Goal: Transaction & Acquisition: Purchase product/service

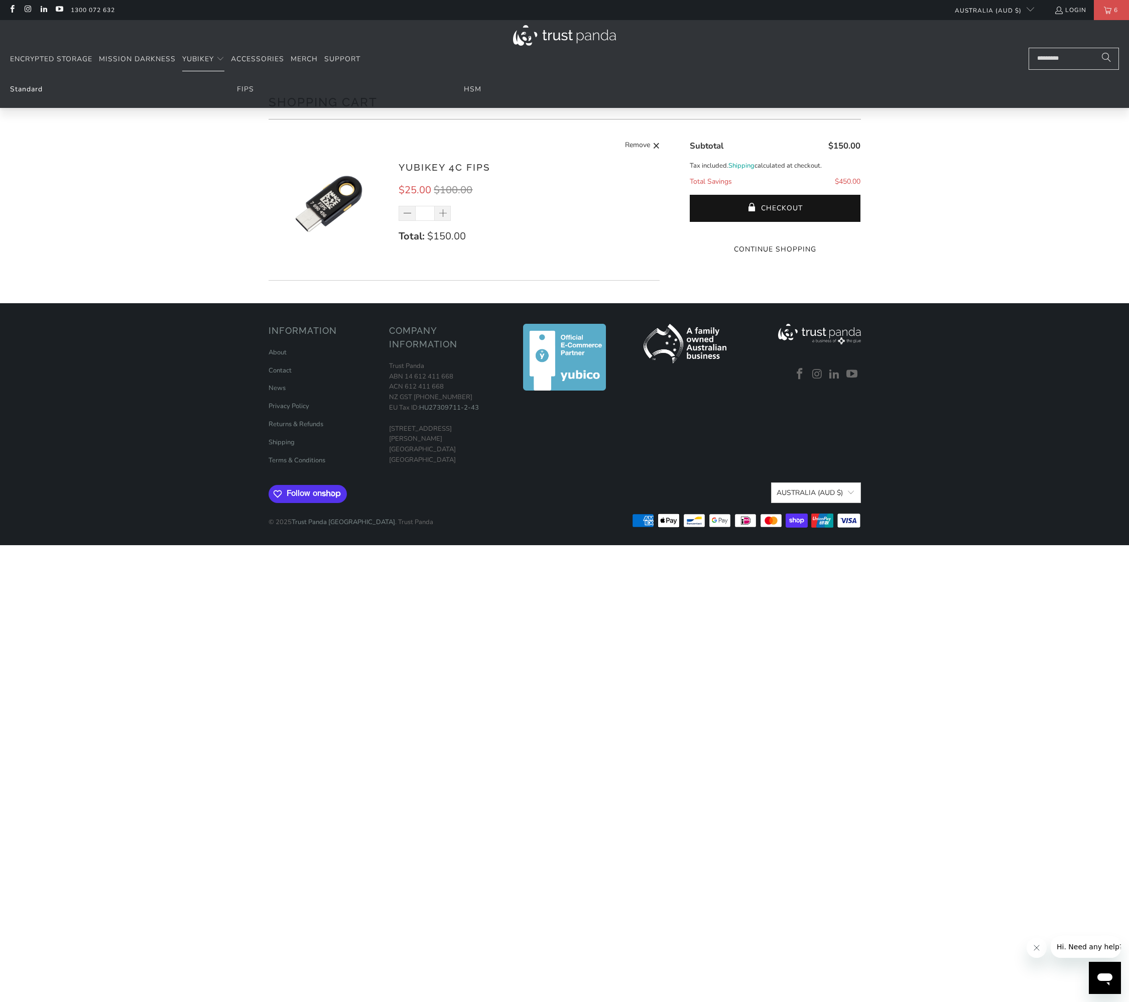
click at [36, 91] on link "Standard" at bounding box center [26, 89] width 33 height 10
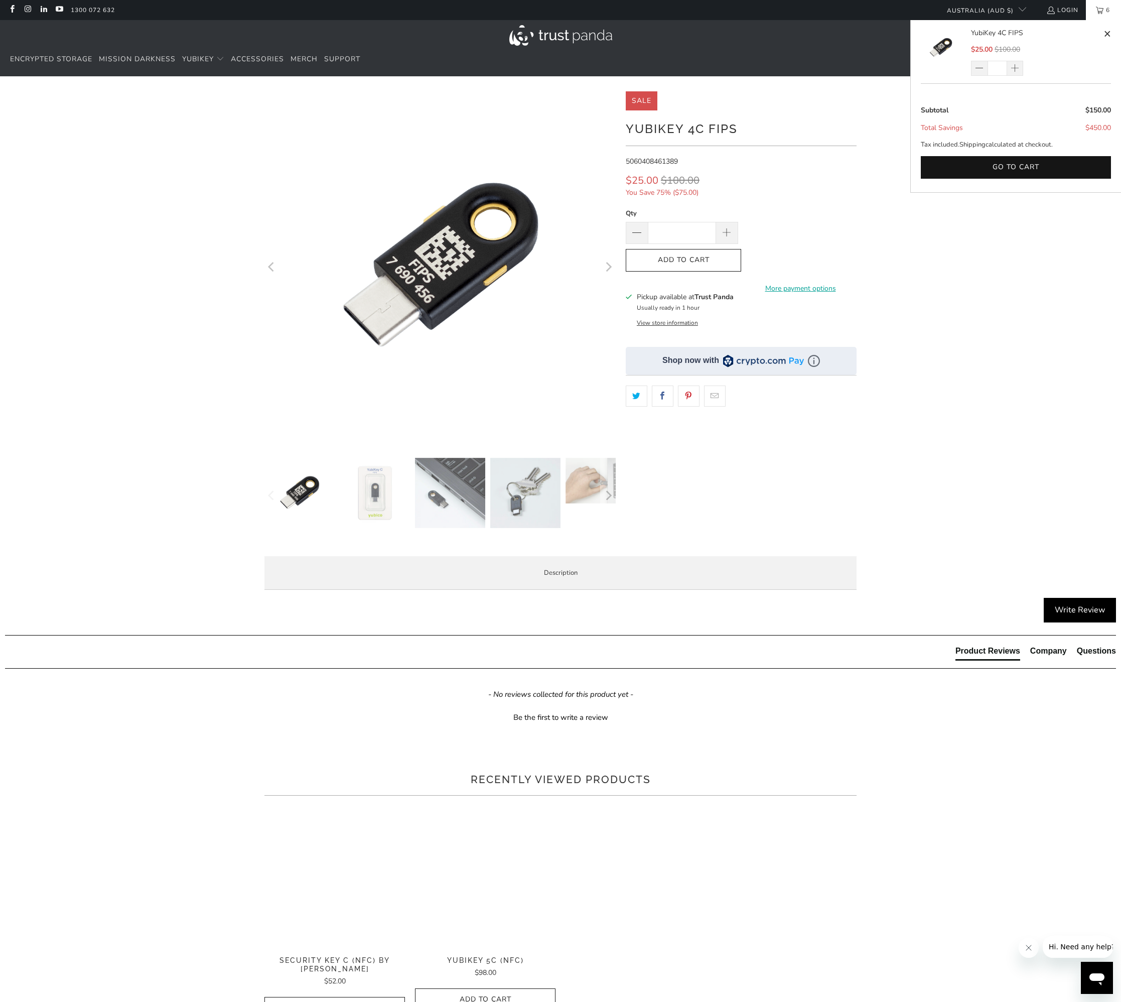
click at [1107, 34] on span at bounding box center [1108, 34] width 8 height 13
type input "*"
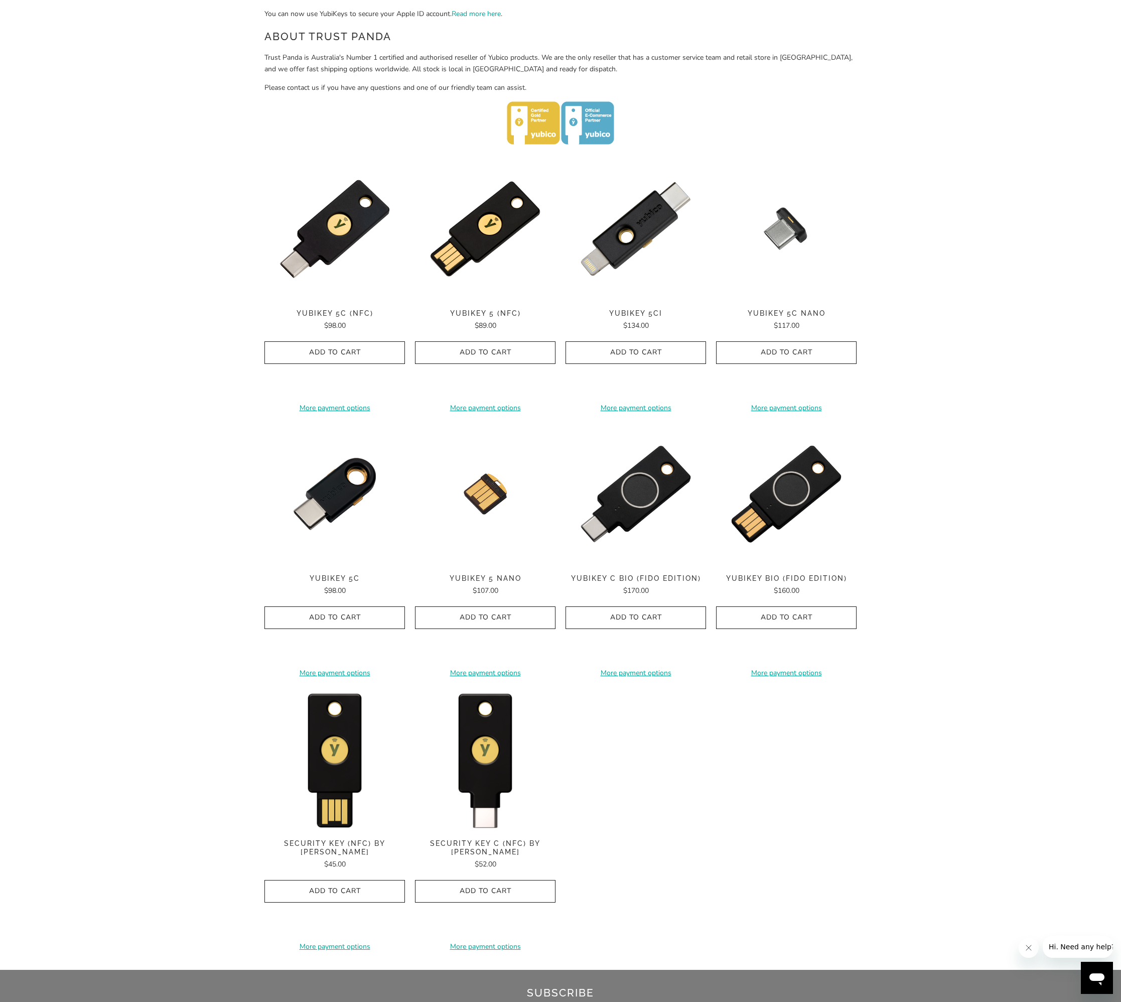
scroll to position [401, 0]
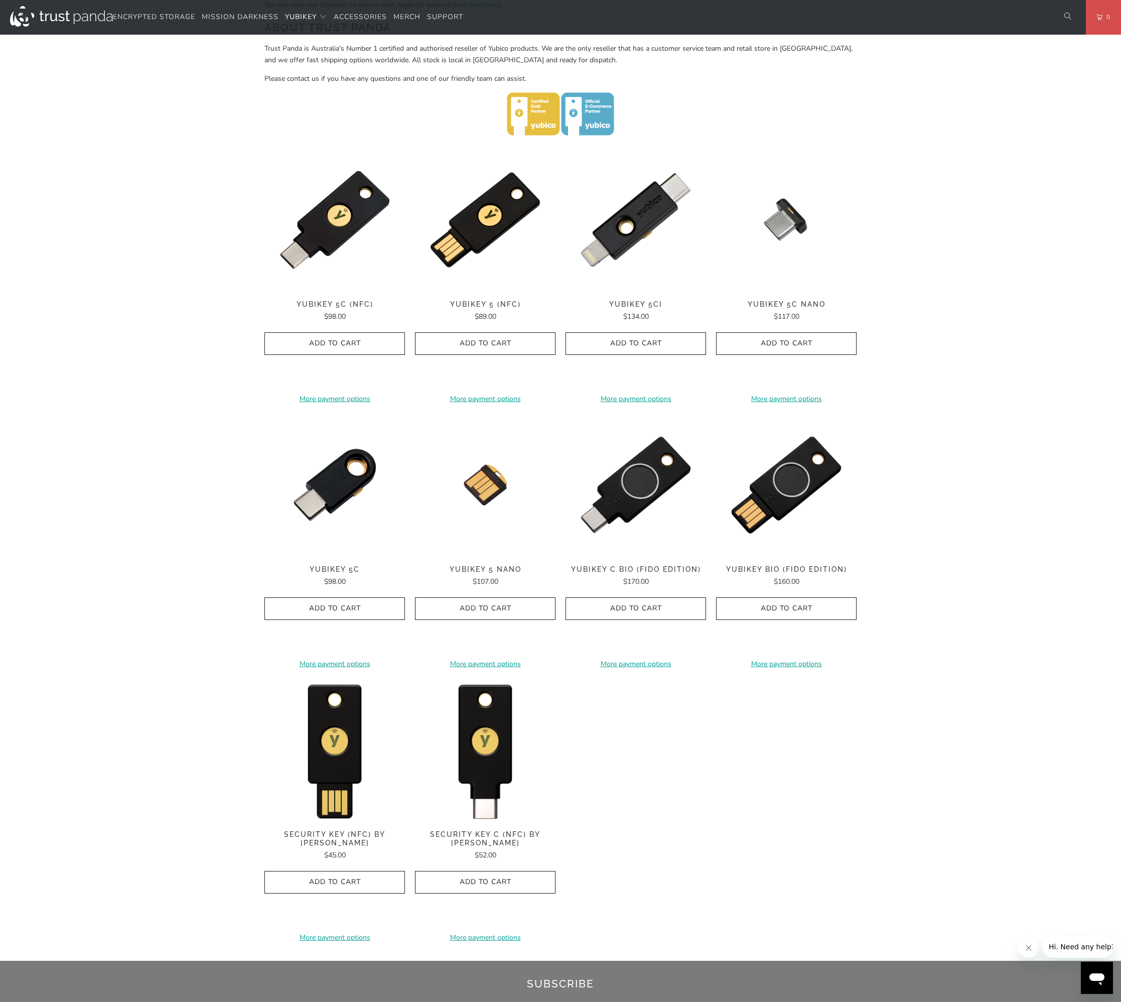
click at [484, 835] on span "Security Key C (NFC) by [PERSON_NAME]" at bounding box center [485, 838] width 141 height 17
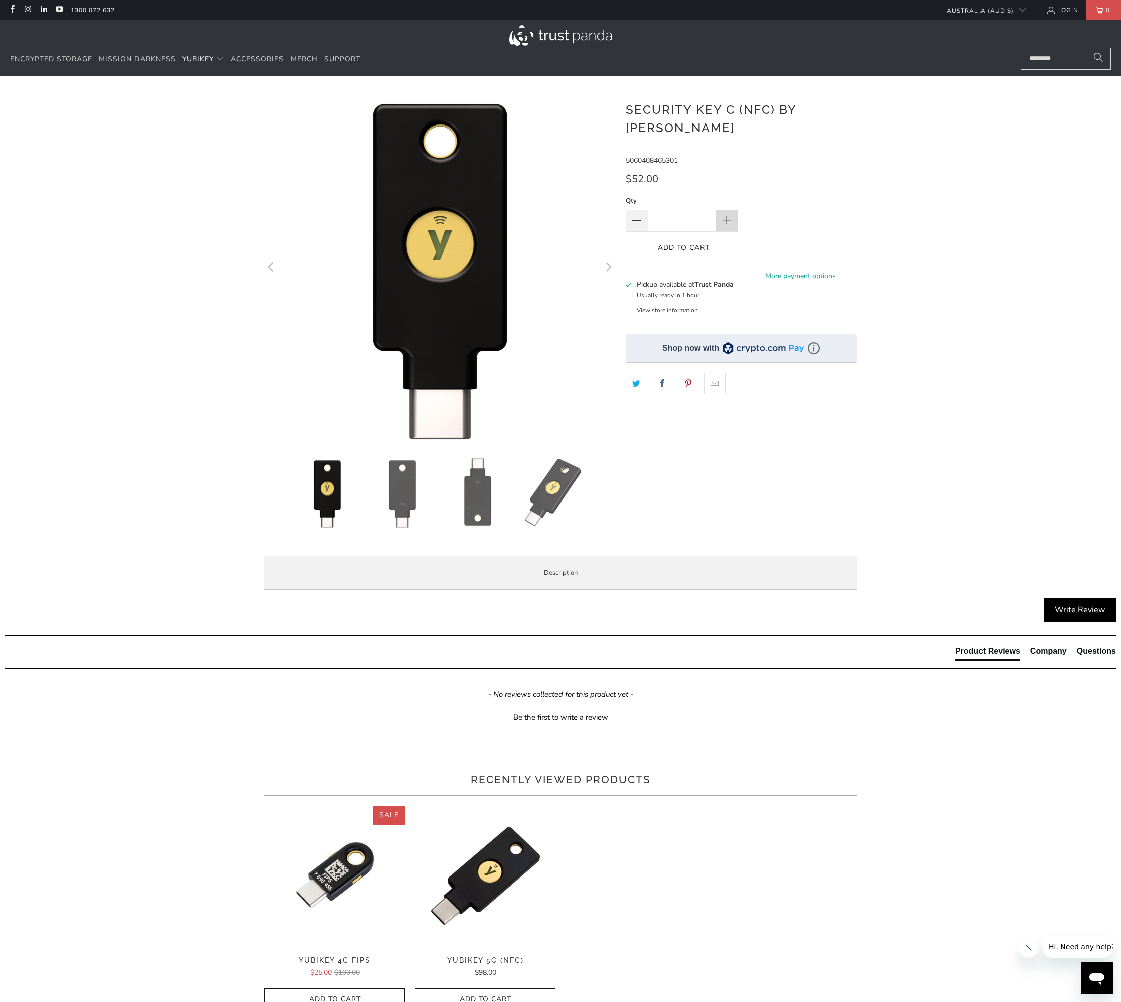
click at [731, 216] on span at bounding box center [727, 221] width 11 height 11
click at [733, 210] on span at bounding box center [727, 221] width 22 height 22
click at [731, 216] on span at bounding box center [727, 221] width 11 height 11
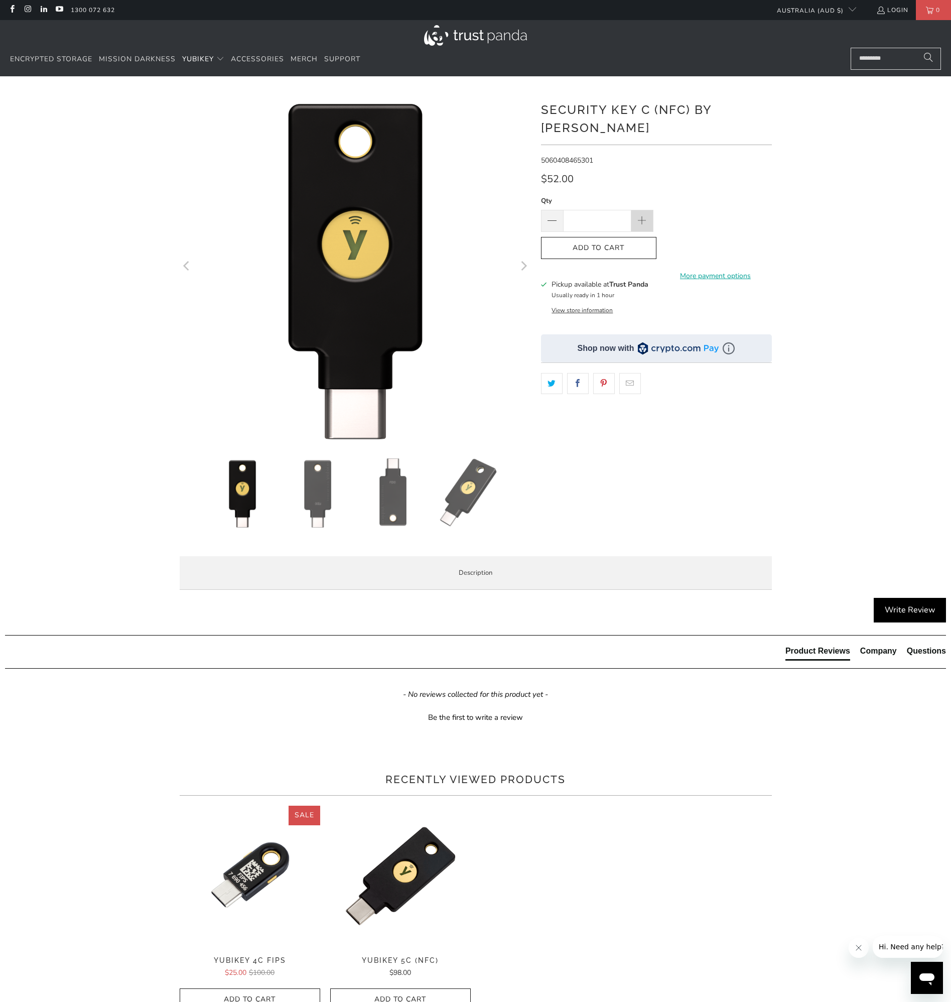
click at [635, 210] on span at bounding box center [642, 221] width 22 height 22
click at [641, 216] on span at bounding box center [641, 221] width 11 height 11
type input "*"
click at [600, 240] on icon "button" at bounding box center [599, 248] width 16 height 16
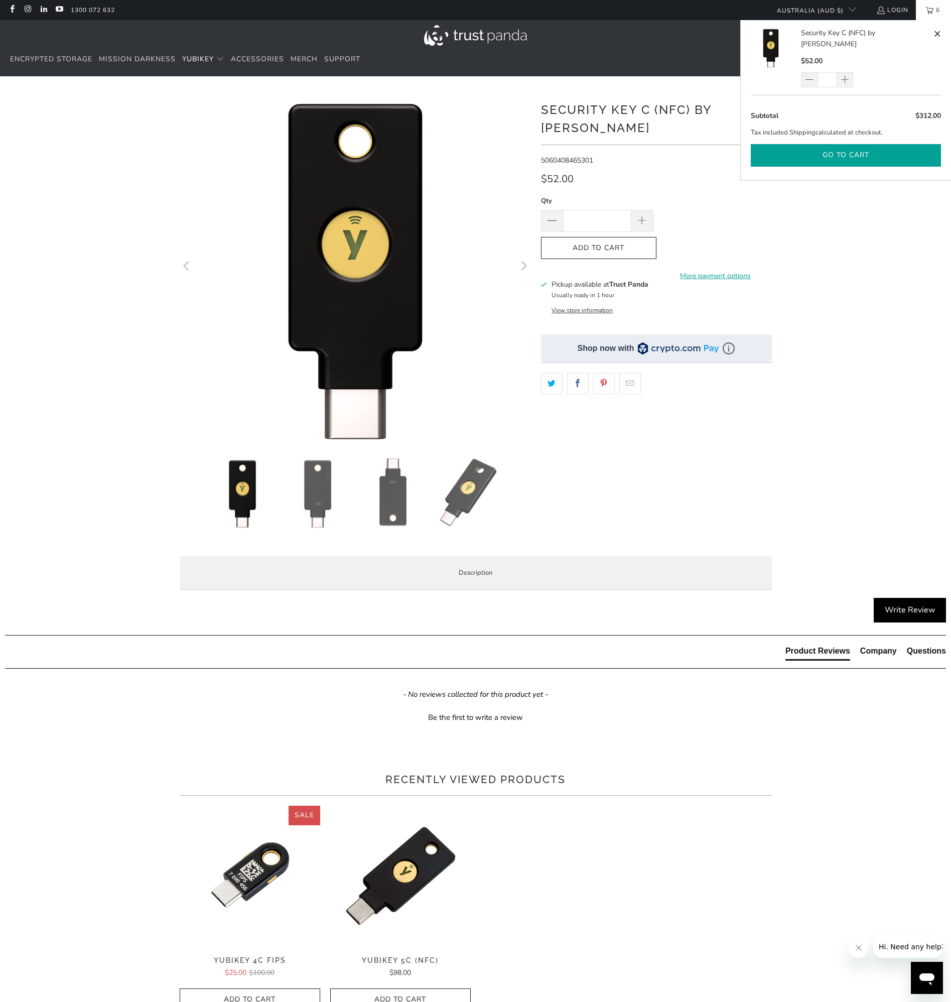
click at [826, 144] on button "Go to cart" at bounding box center [846, 155] width 190 height 23
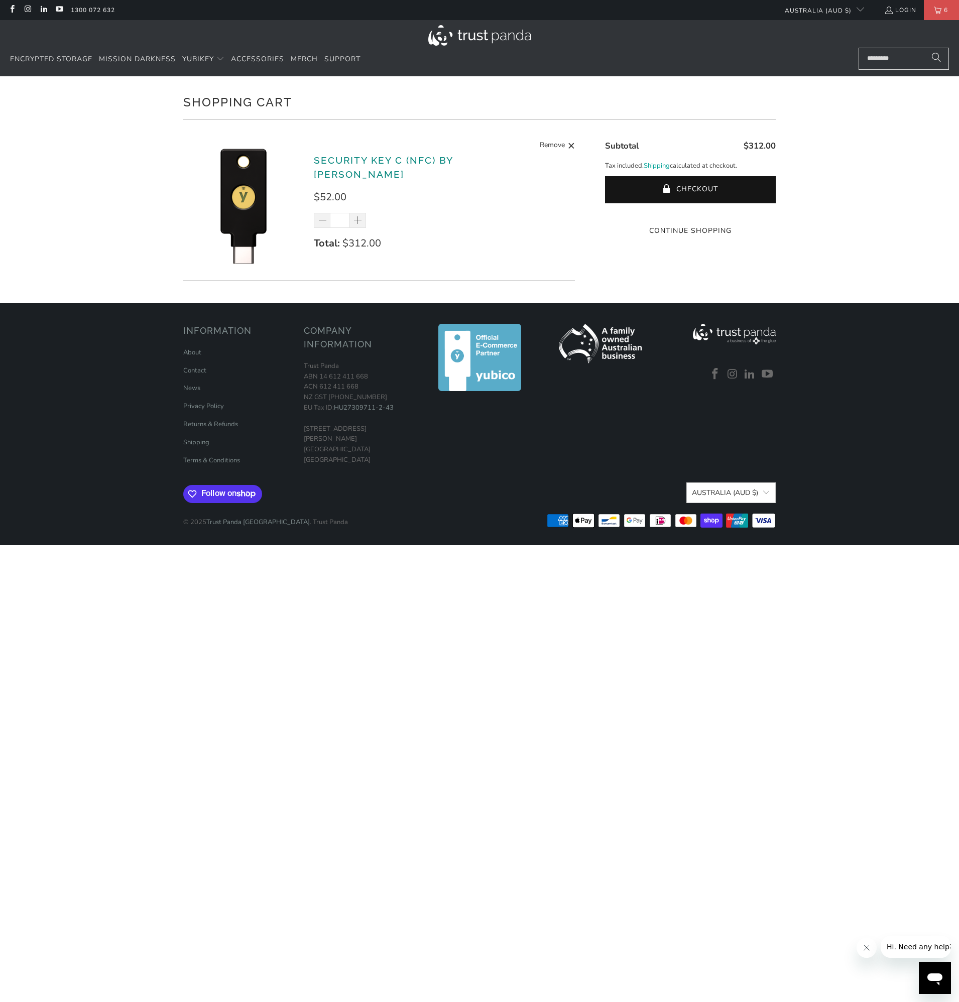
click at [372, 167] on link "Security Key C (NFC) by [PERSON_NAME]" at bounding box center [383, 168] width 139 height 26
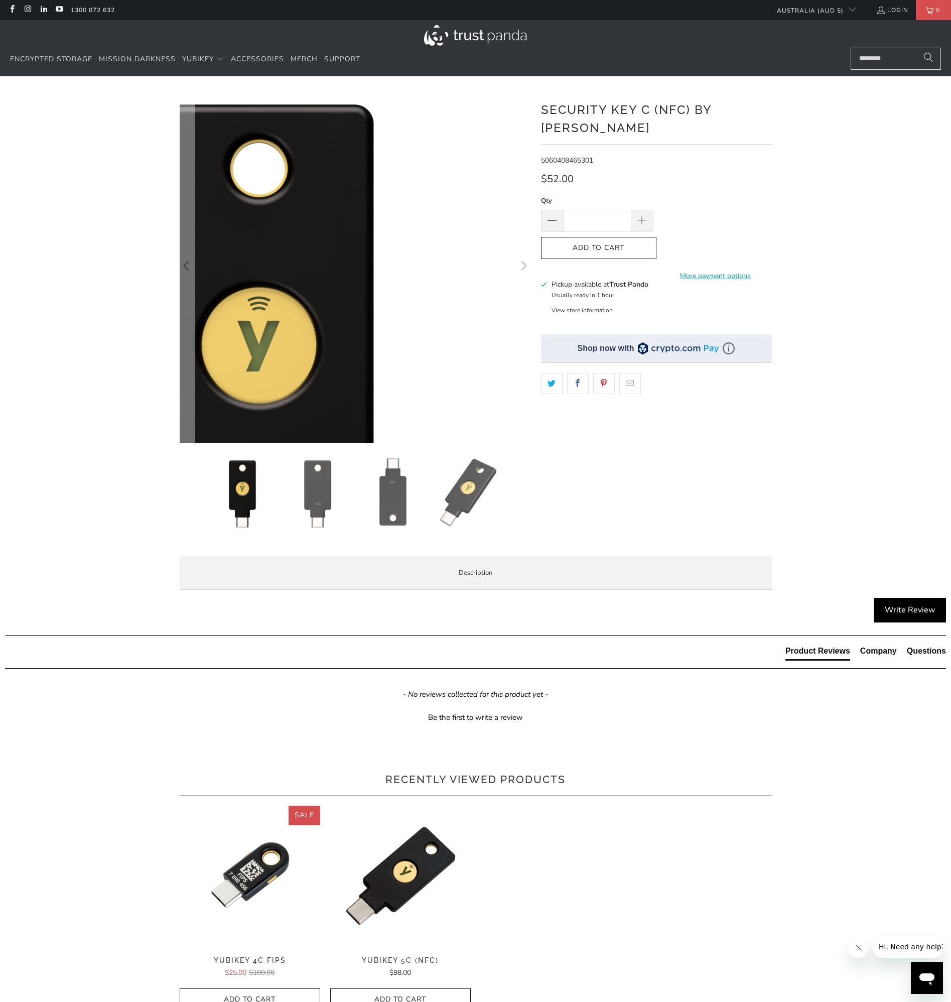
click at [489, 103] on img at bounding box center [259, 384] width 602 height 602
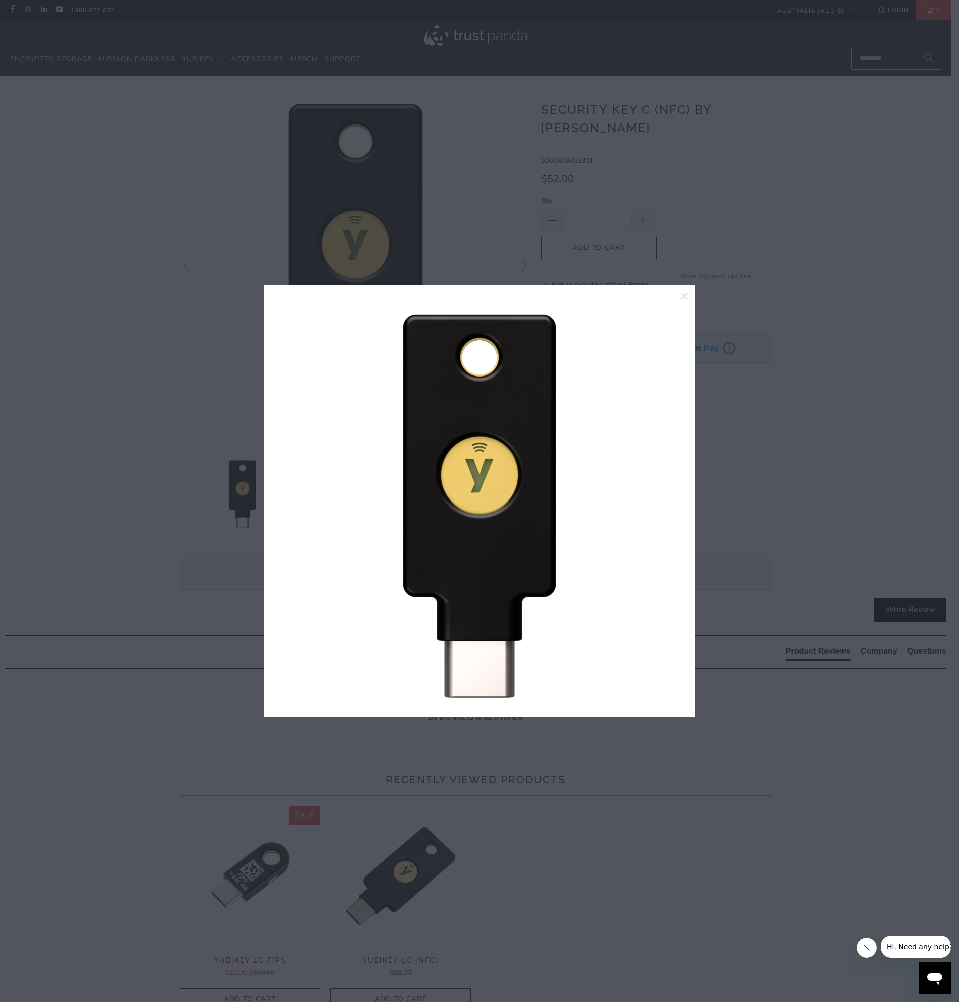
click at [650, 174] on div at bounding box center [479, 501] width 959 height 1002
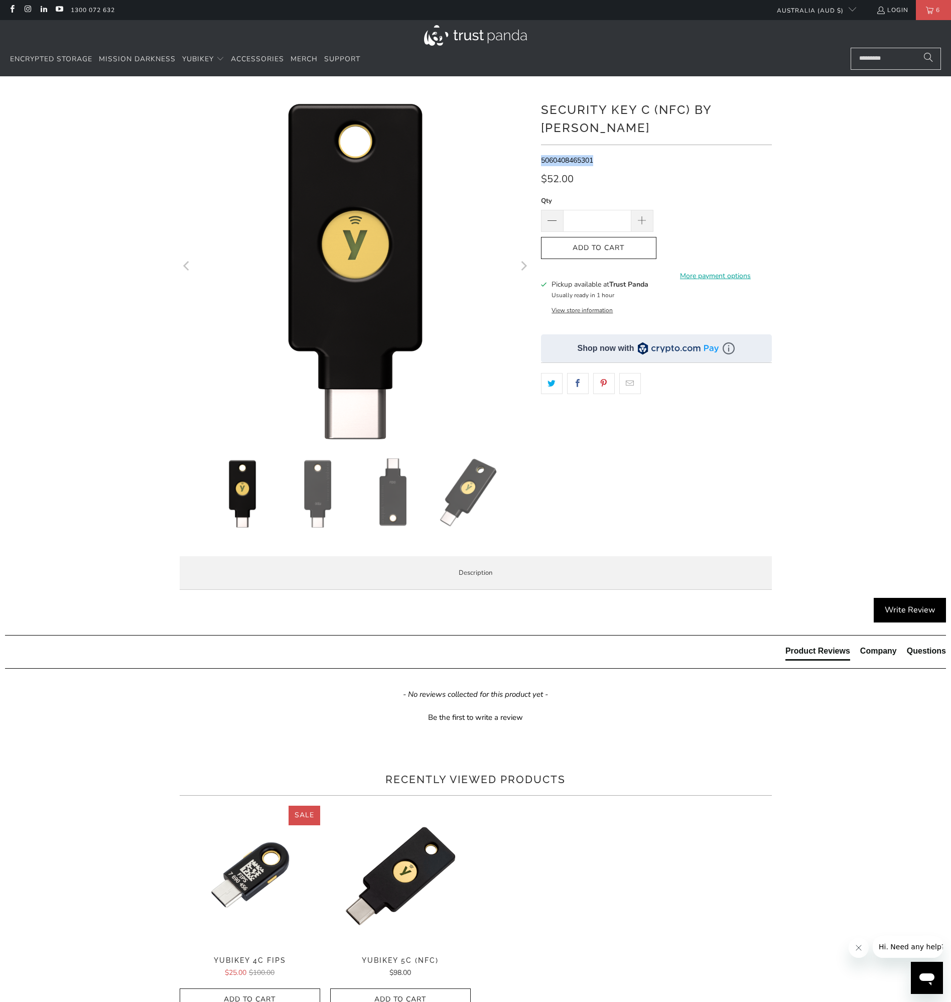
drag, startPoint x: 607, startPoint y: 143, endPoint x: 541, endPoint y: 146, distance: 65.8
click at [541, 155] on p "5060408465301" at bounding box center [656, 160] width 231 height 11
drag, startPoint x: 541, startPoint y: 146, endPoint x: 555, endPoint y: 142, distance: 14.0
copy span "5060408465301"
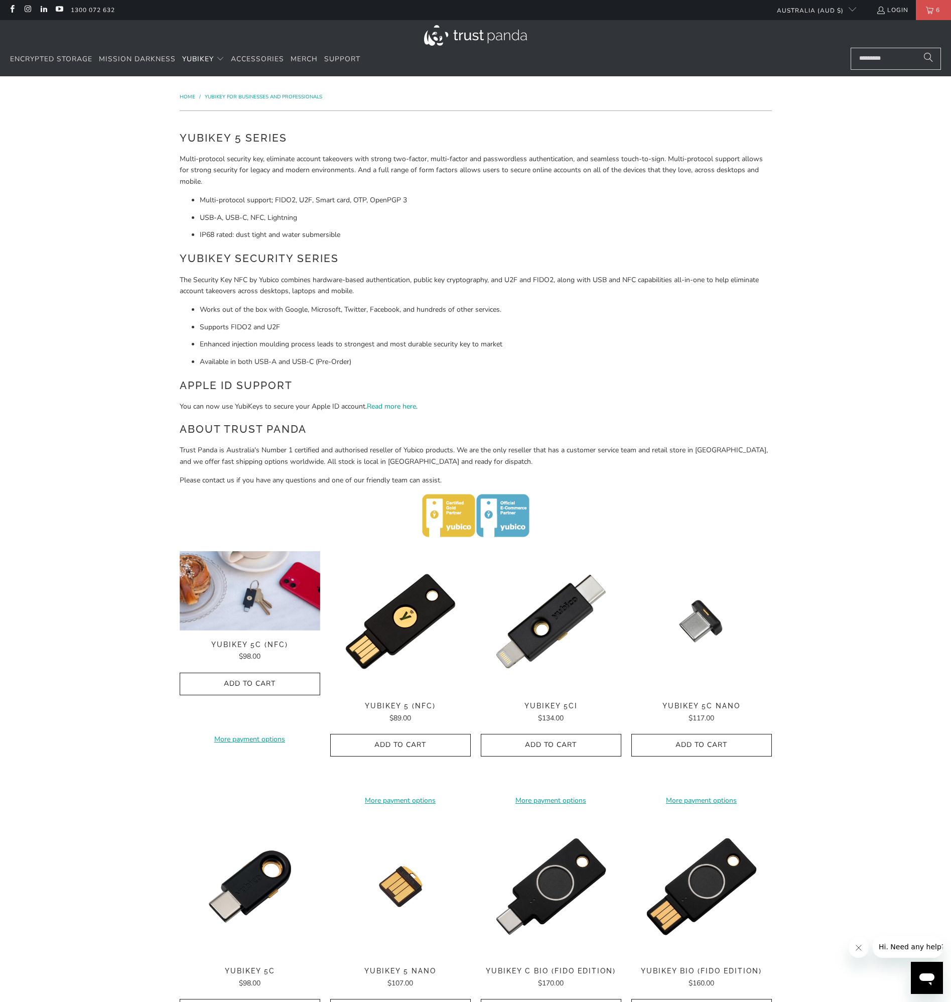
click at [272, 551] on img at bounding box center [250, 551] width 141 height 0
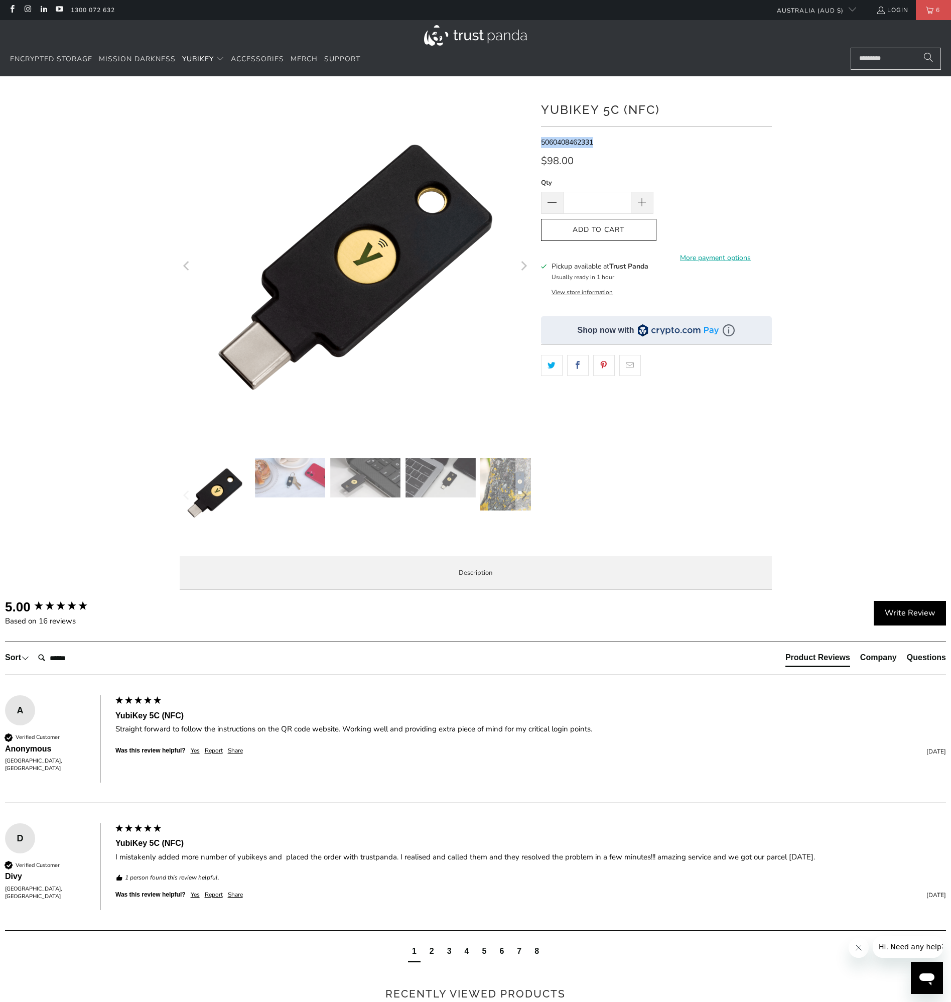
drag, startPoint x: 597, startPoint y: 141, endPoint x: 540, endPoint y: 144, distance: 56.3
click at [541, 144] on p "5060408462331" at bounding box center [656, 142] width 231 height 11
drag, startPoint x: 540, startPoint y: 144, endPoint x: 547, endPoint y: 144, distance: 6.0
copy span "5060408462331"
click at [885, 60] on input "Search..." at bounding box center [896, 59] width 90 height 22
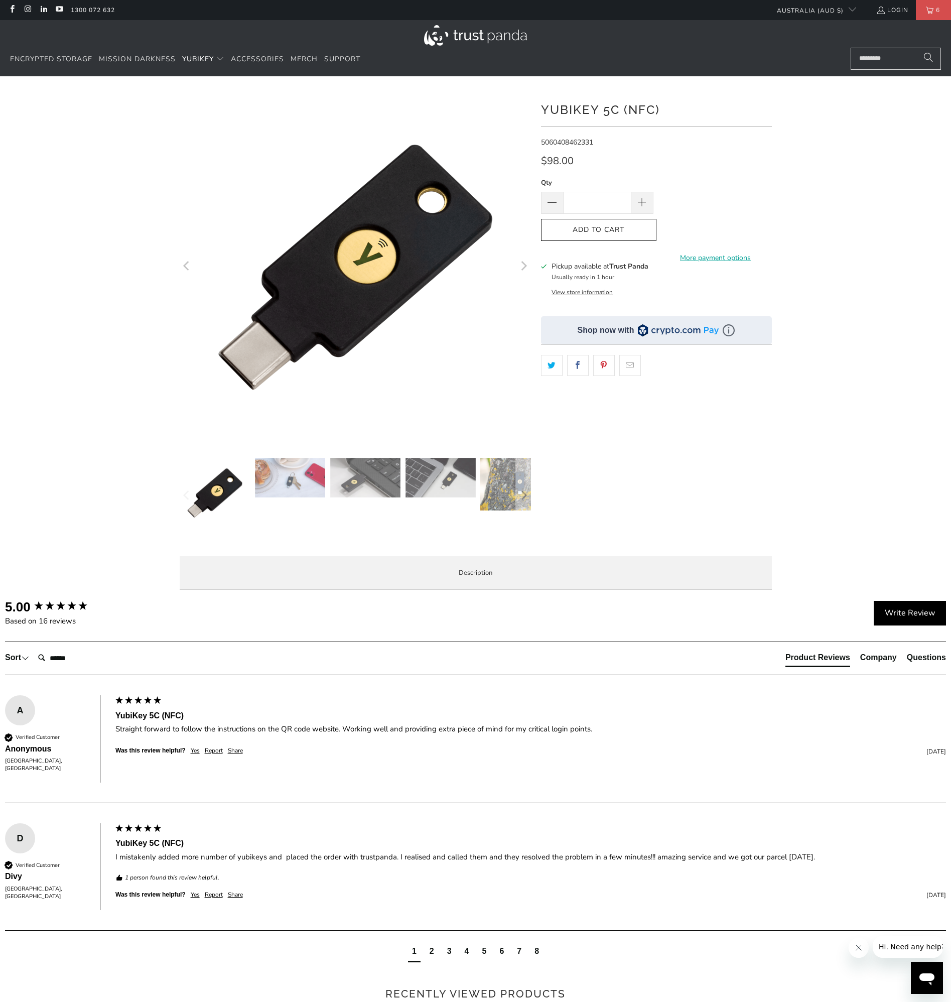
paste input "**********"
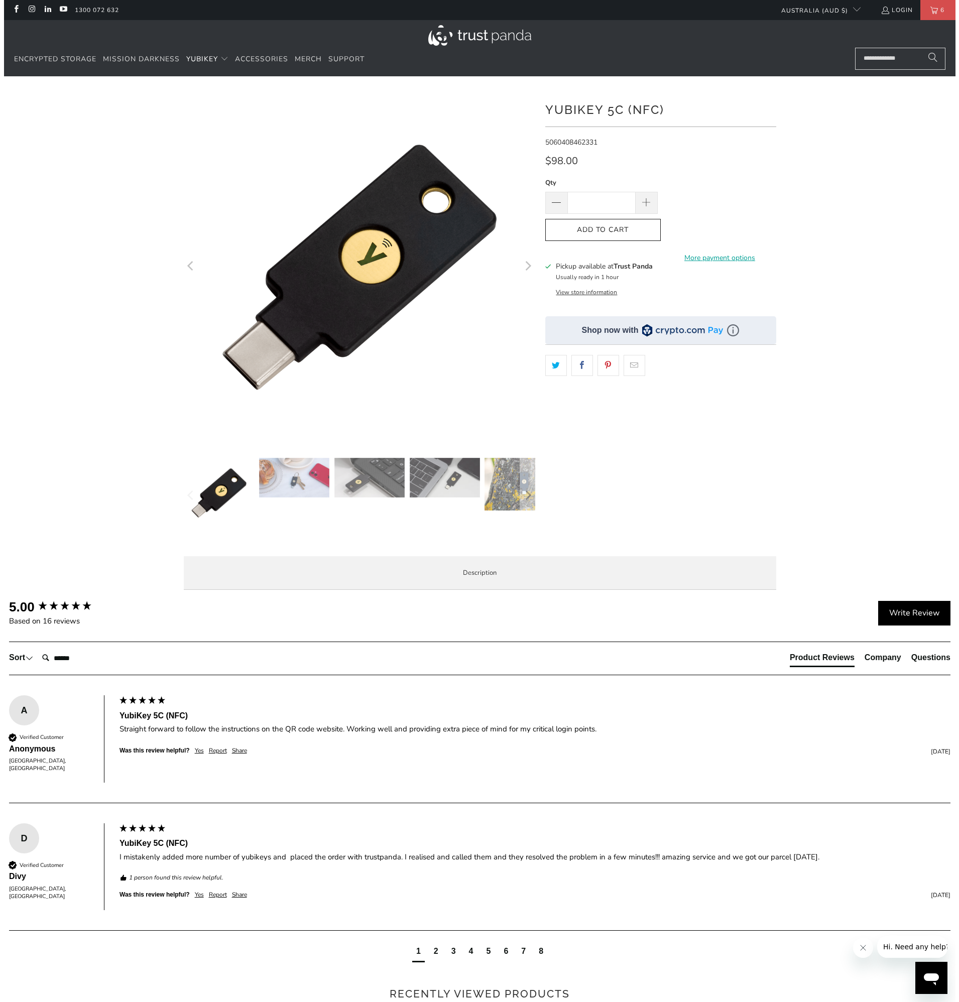
scroll to position [0, 5]
type input "**********"
click at [923, 48] on button "Search" at bounding box center [935, 59] width 25 height 22
